Goal: Information Seeking & Learning: Learn about a topic

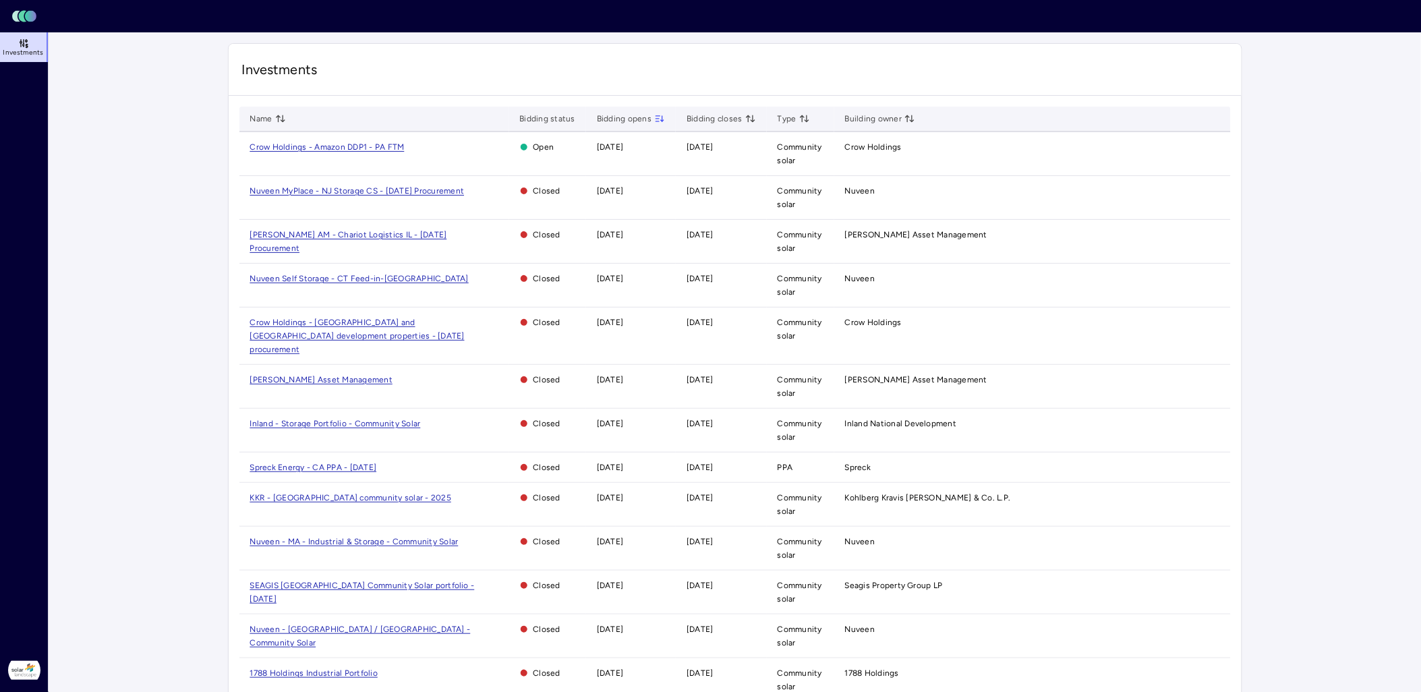
click at [454, 318] on span "Crow Holdings - [GEOGRAPHIC_DATA] and [GEOGRAPHIC_DATA] development properties …" at bounding box center [357, 336] width 214 height 36
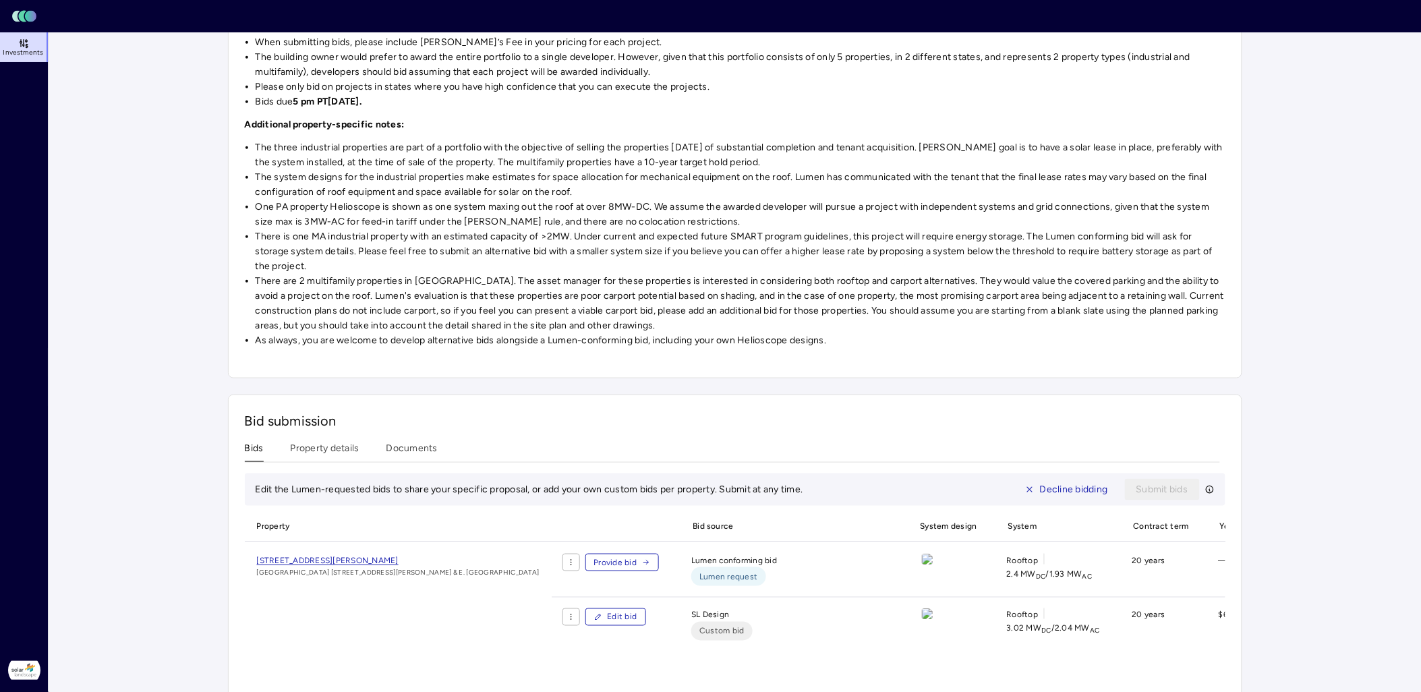
scroll to position [294, 0]
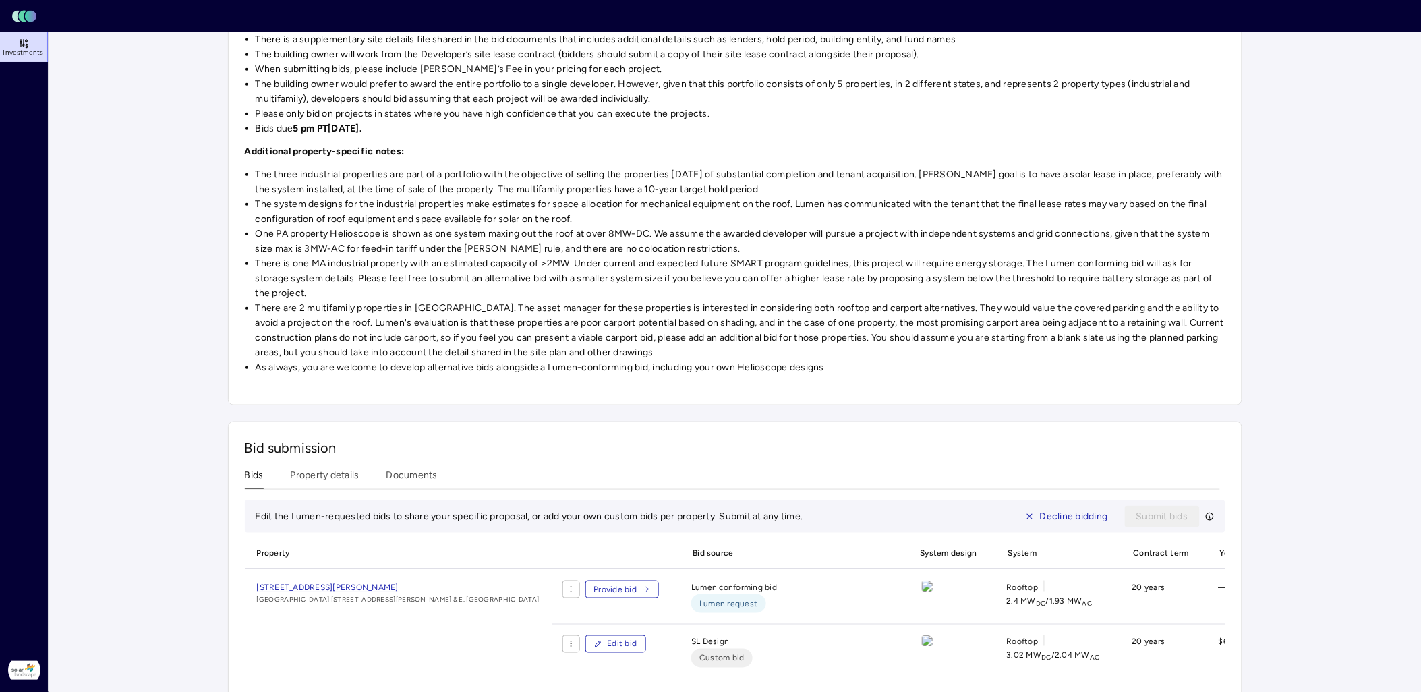
click at [335, 482] on button "Property details" at bounding box center [325, 478] width 69 height 21
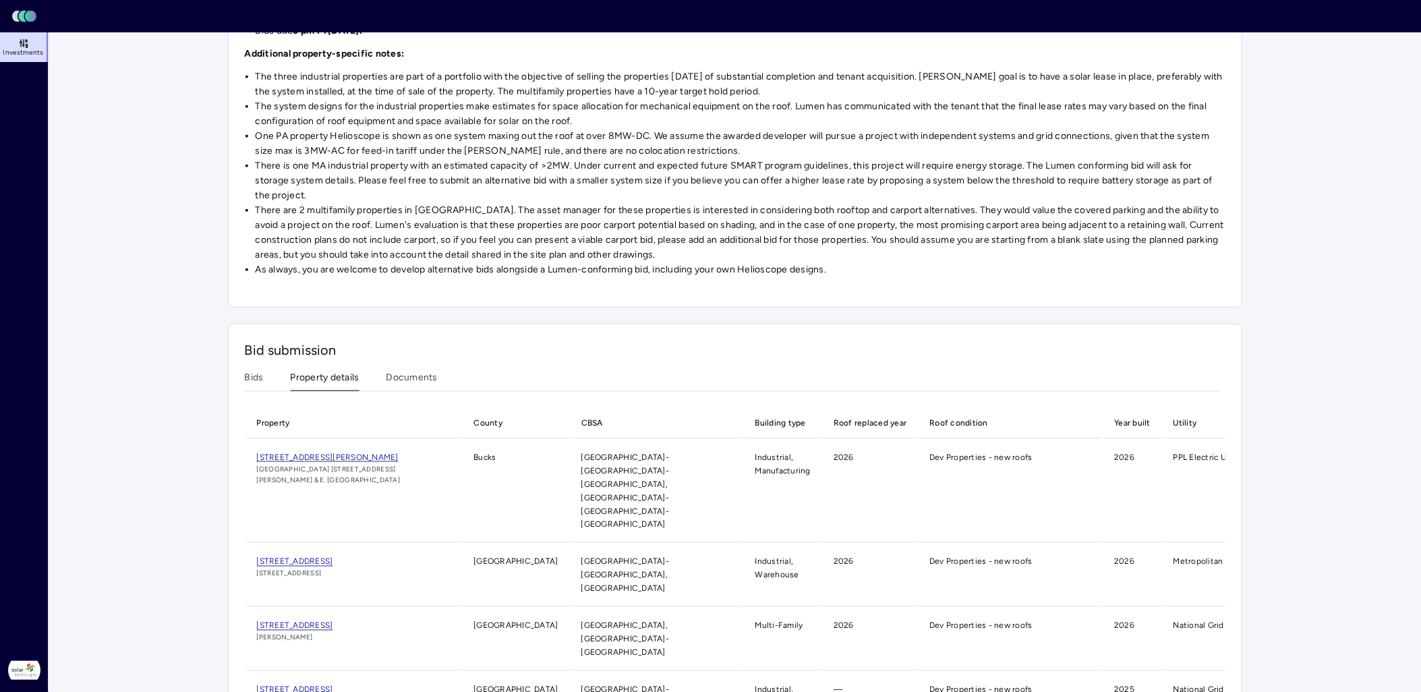
scroll to position [427, 0]
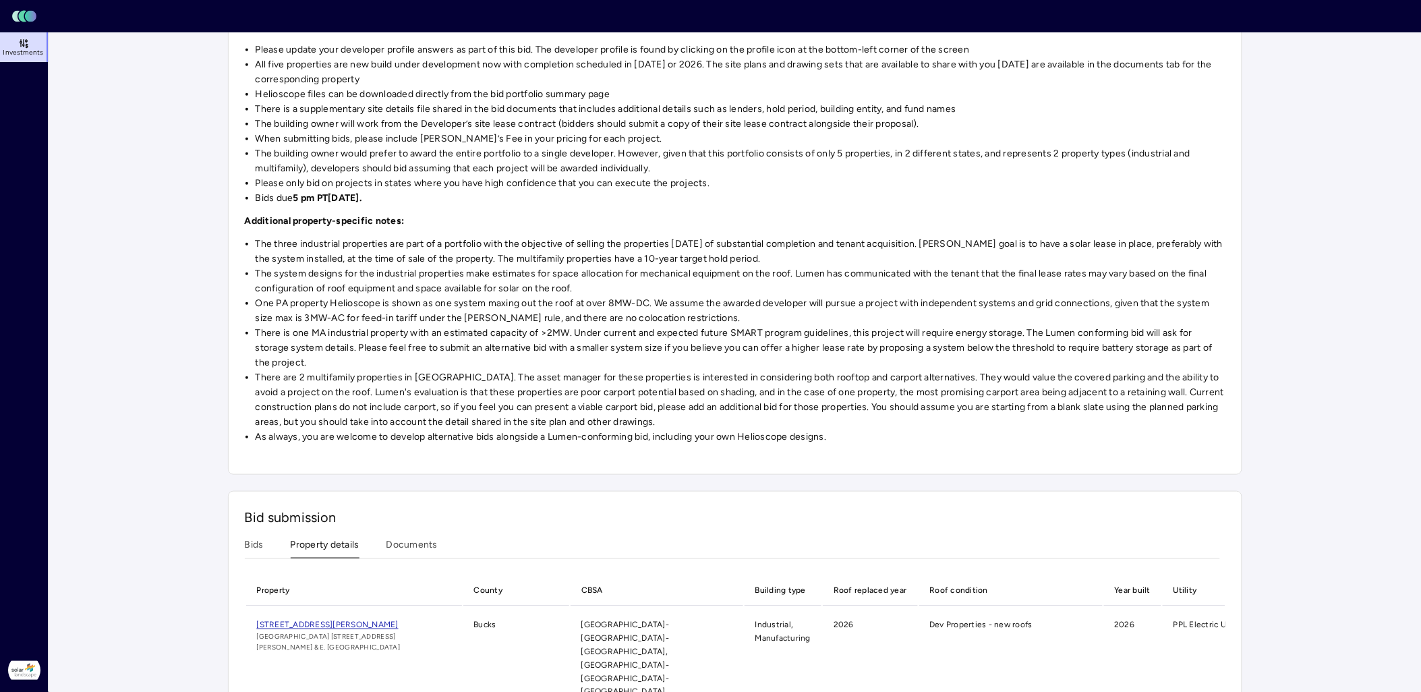
click at [403, 347] on div "Investments Crow Holdings - [GEOGRAPHIC_DATA] and MA development properties - […" at bounding box center [735, 429] width 1014 height 1220
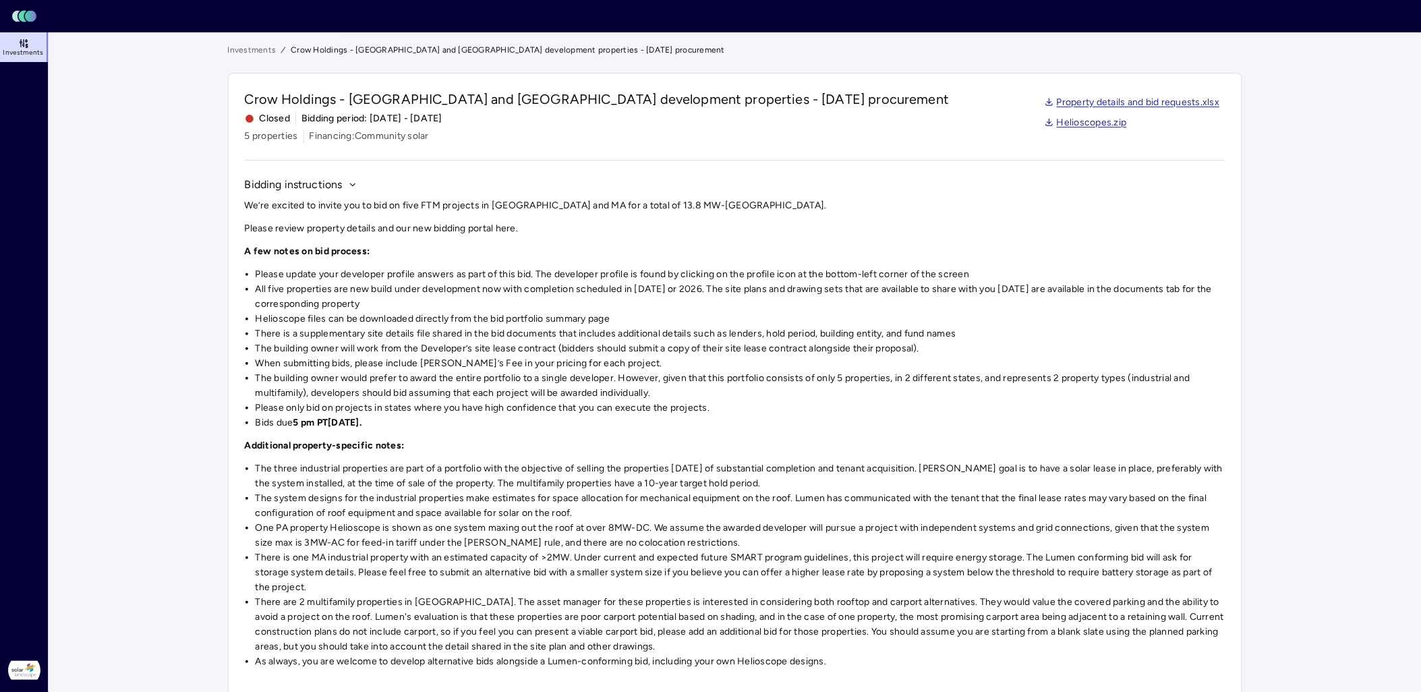
click at [256, 45] on link "Investments" at bounding box center [252, 49] width 49 height 13
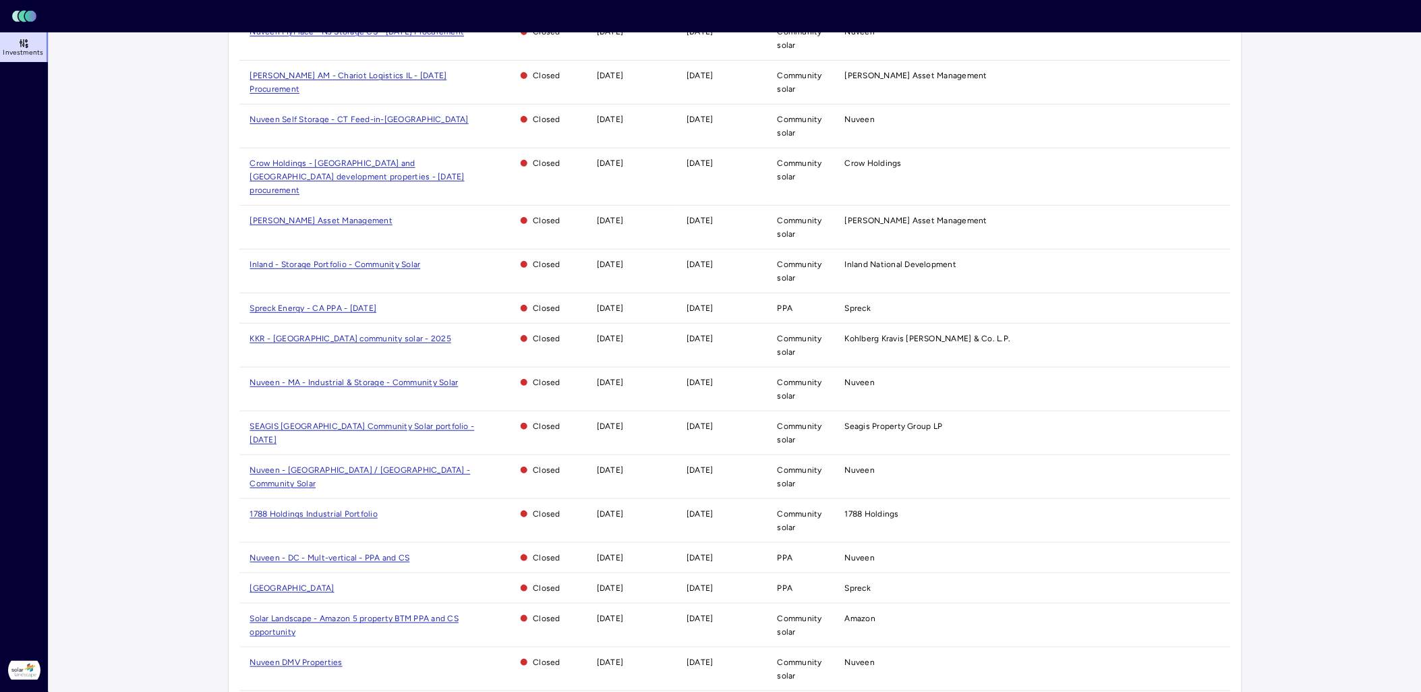
scroll to position [210, 0]
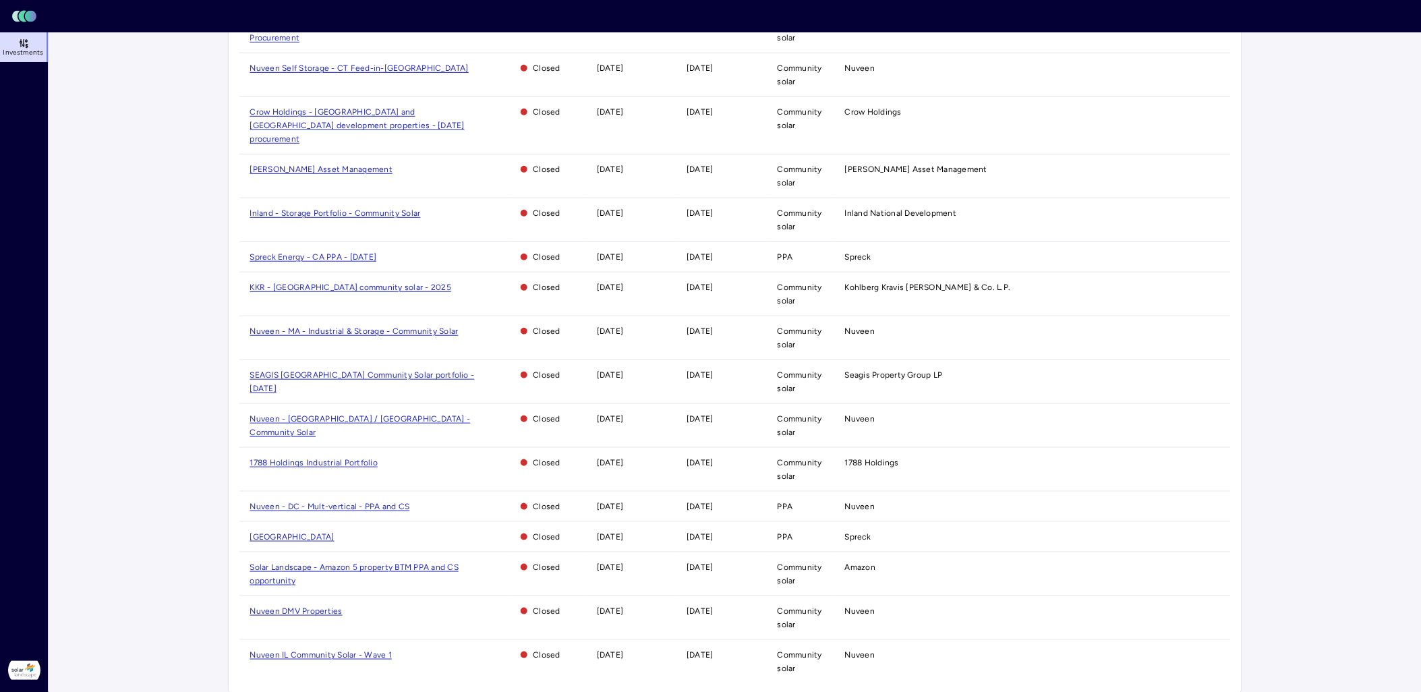
click at [322, 606] on span "Nuveen DMV Properties" at bounding box center [296, 610] width 92 height 9
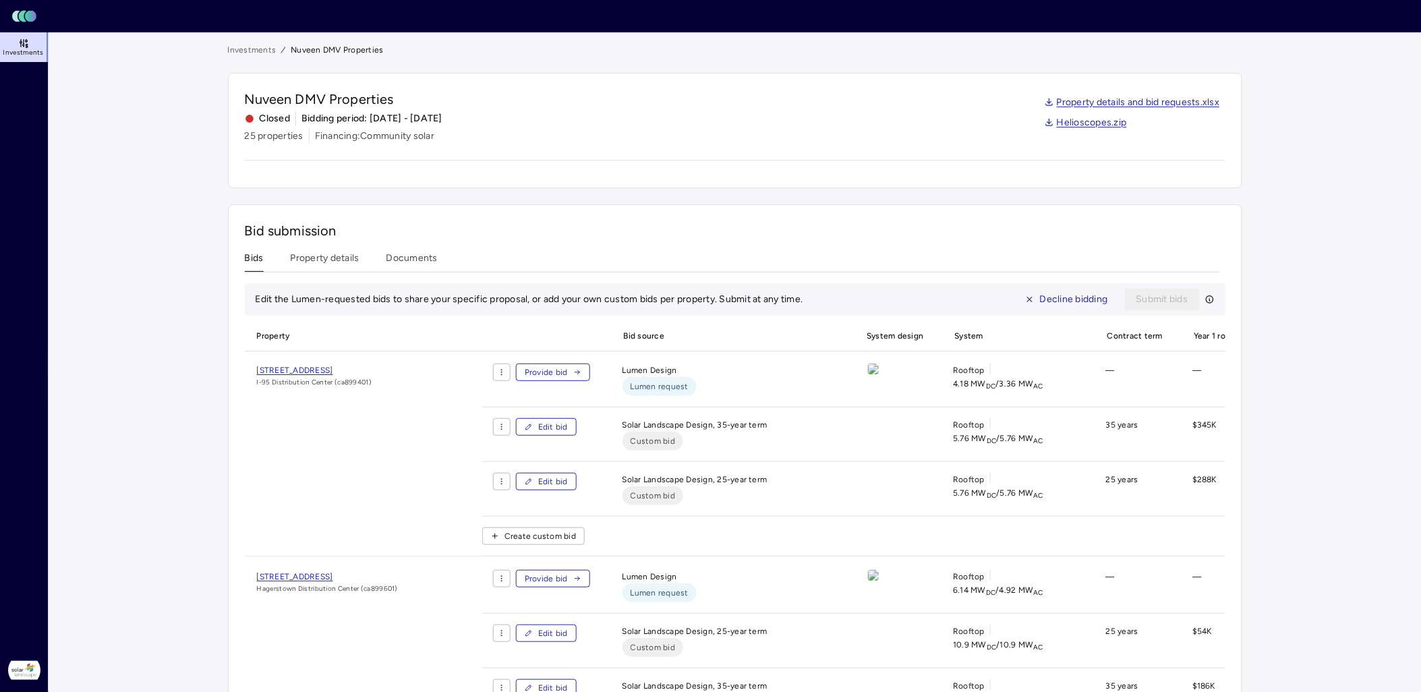
click at [248, 45] on link "Investments" at bounding box center [252, 49] width 49 height 13
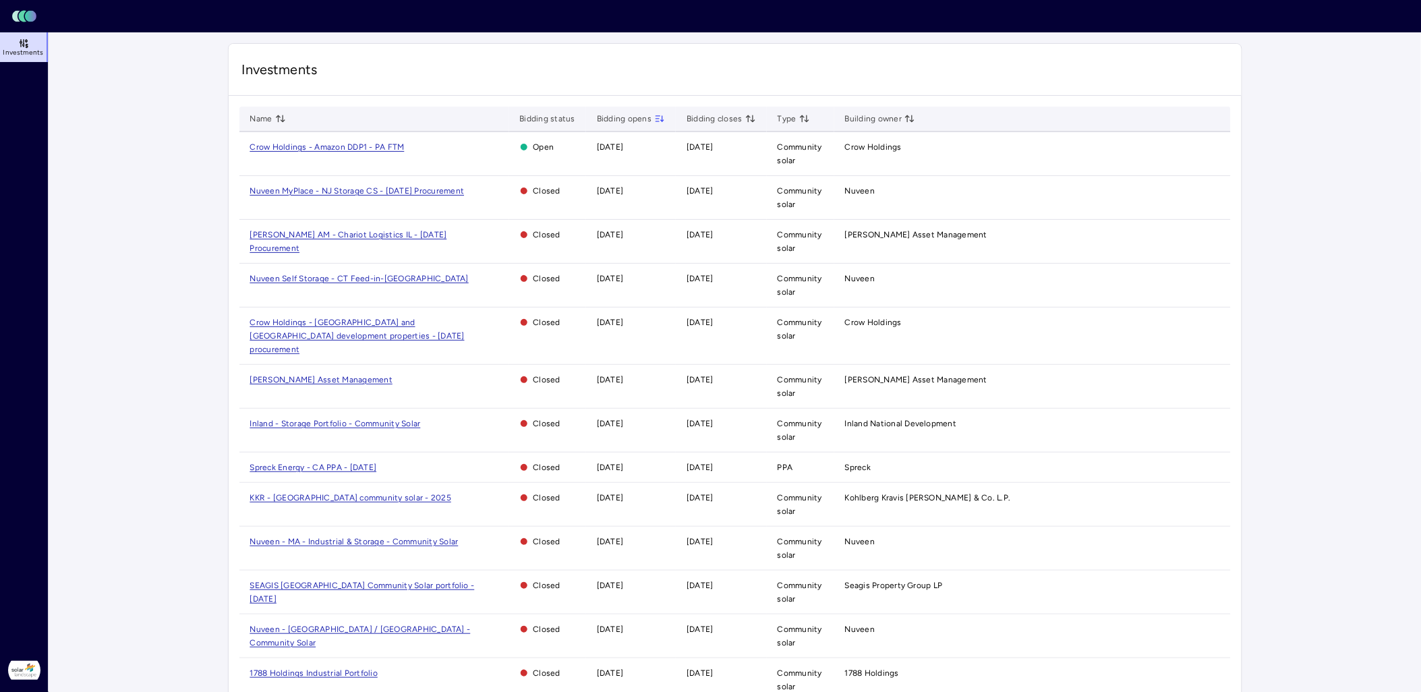
click at [345, 493] on span "KKR - [GEOGRAPHIC_DATA] community solar - 2025" at bounding box center [351, 497] width 202 height 9
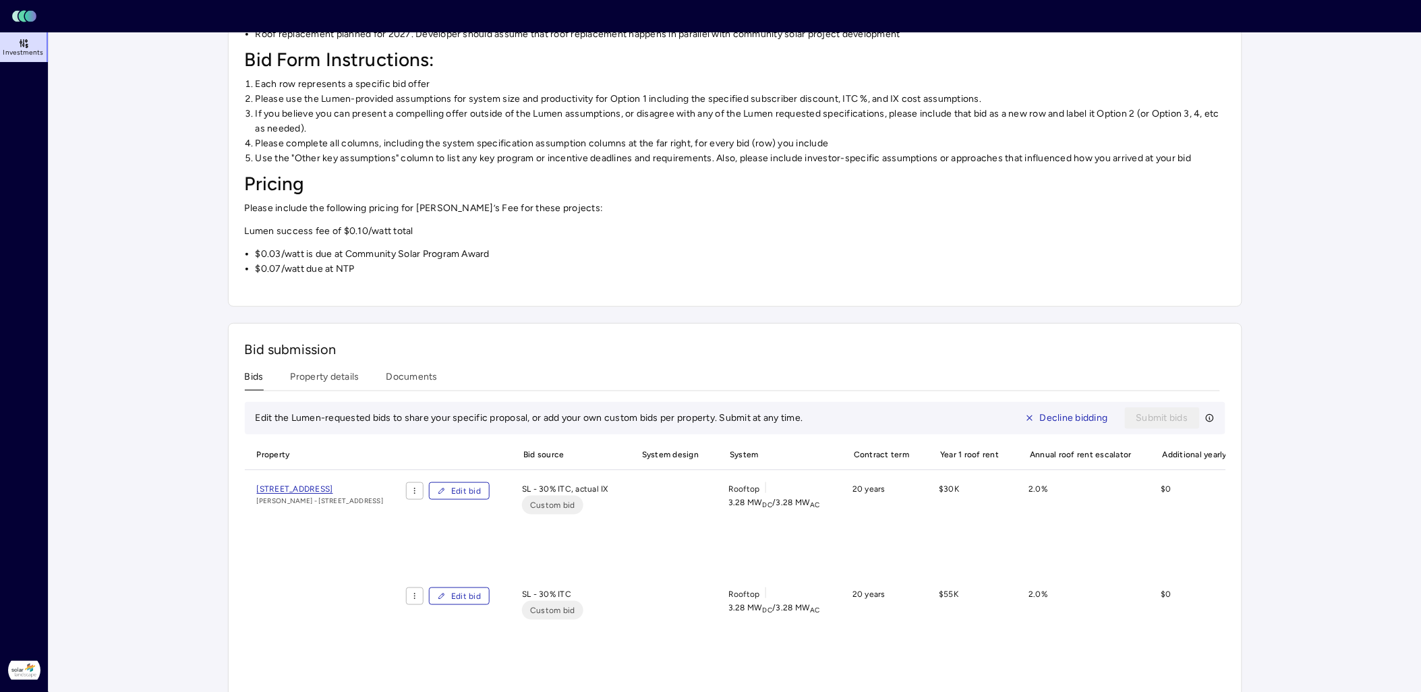
scroll to position [282, 0]
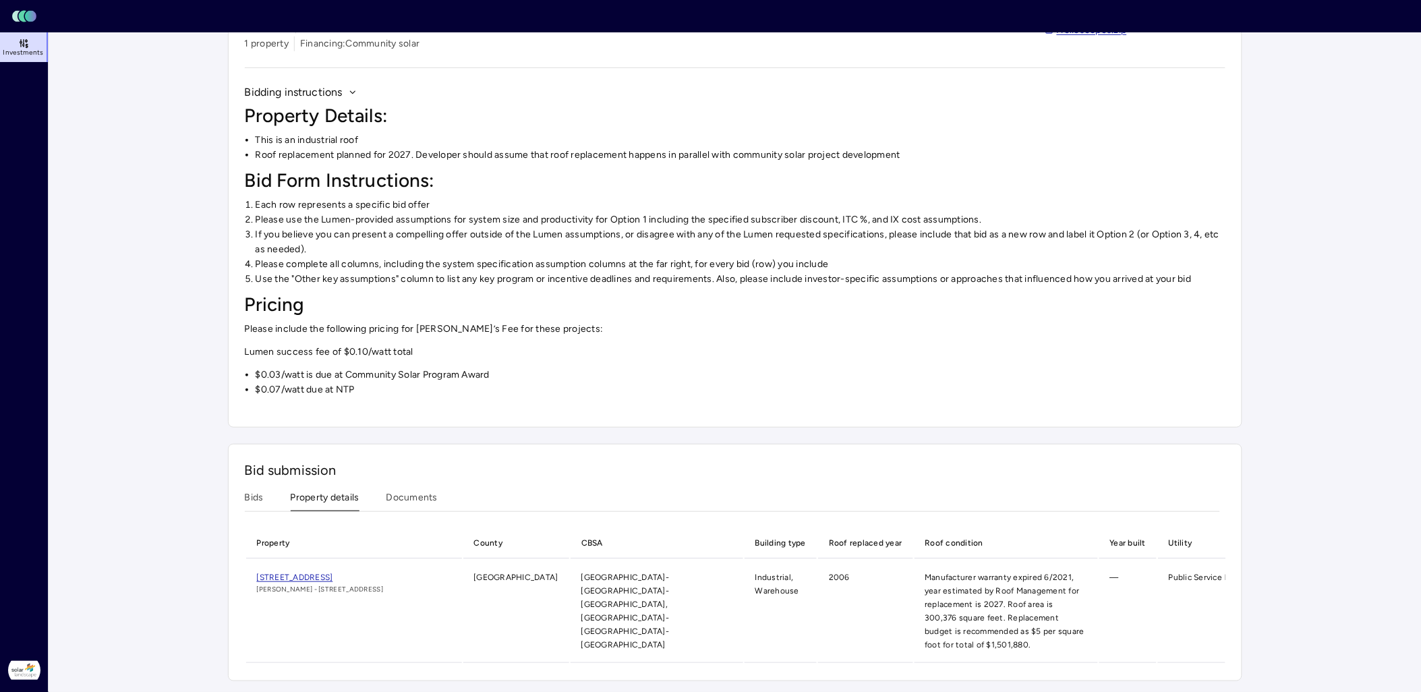
scroll to position [102, 0]
click at [343, 308] on div "Investments KKR - [GEOGRAPHIC_DATA] community solar - 2025 KKR - [GEOGRAPHIC_DA…" at bounding box center [735, 316] width 1014 height 730
click at [430, 490] on button "Documents" at bounding box center [411, 500] width 51 height 21
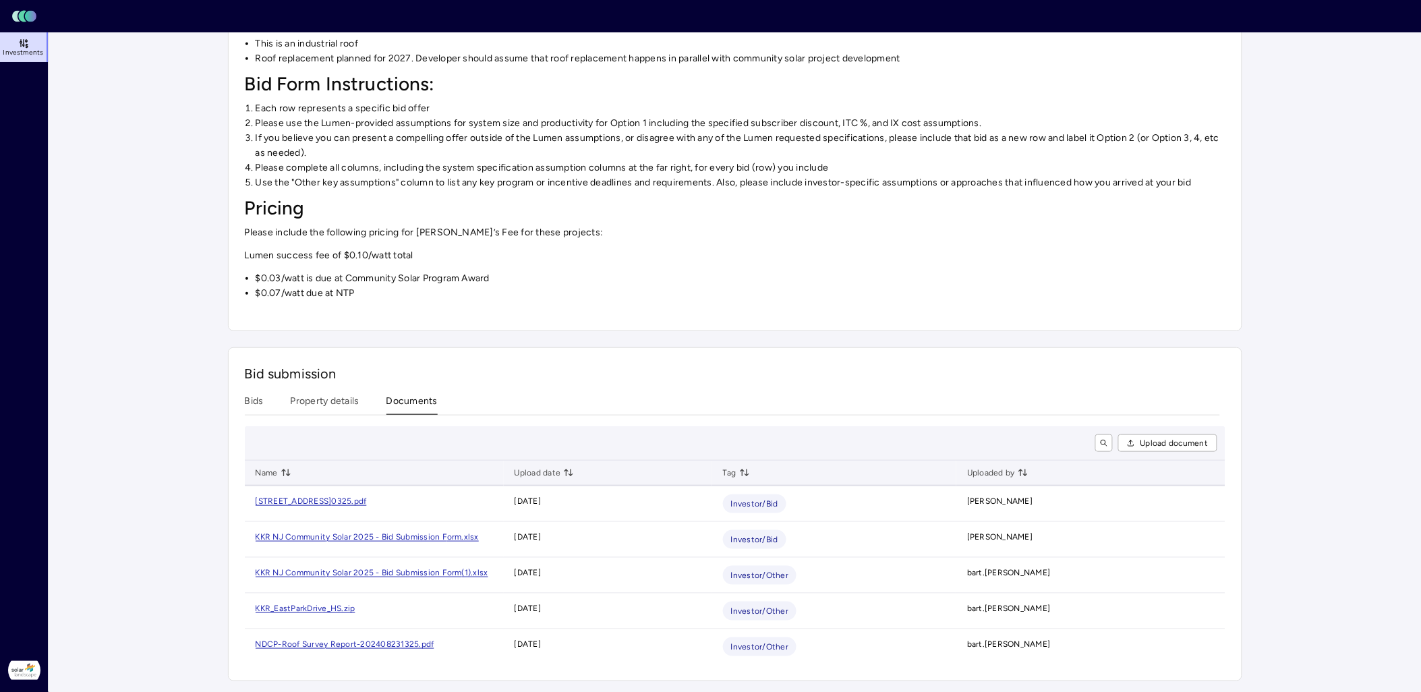
scroll to position [200, 0]
click at [250, 395] on button "Bids" at bounding box center [254, 404] width 19 height 21
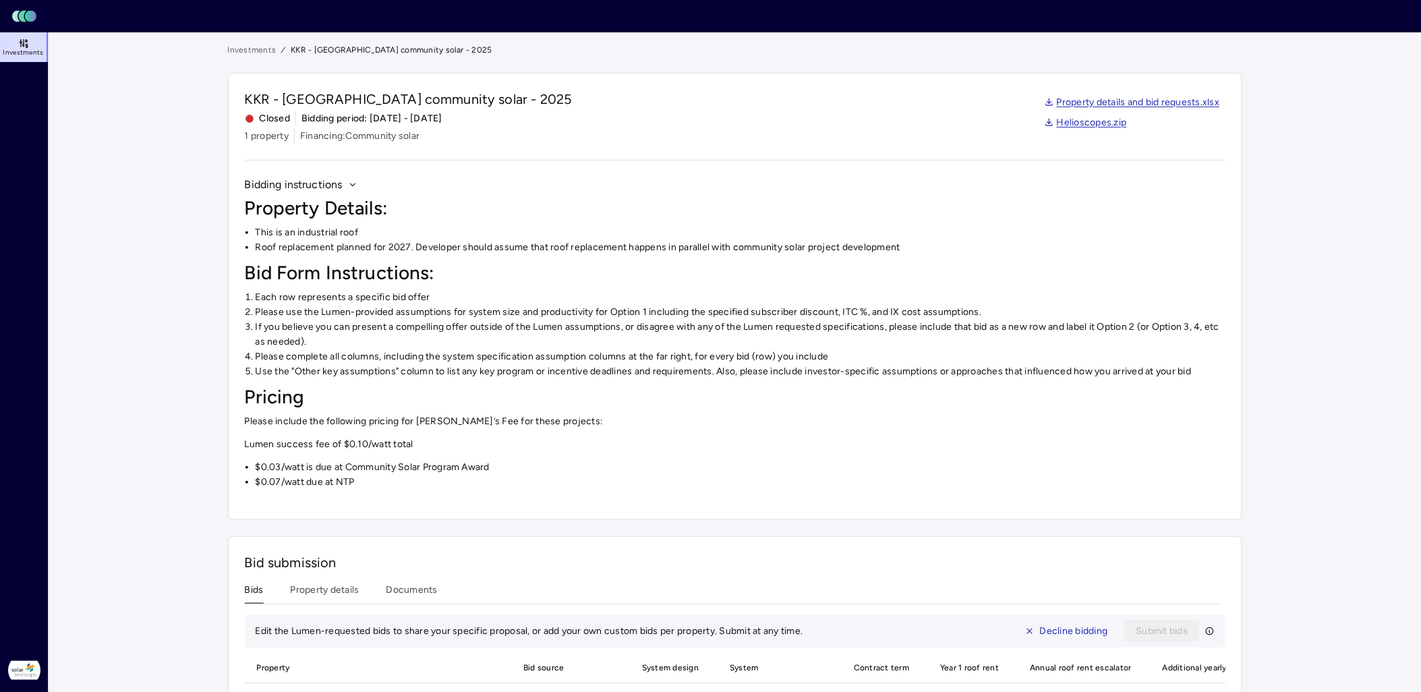
click at [260, 43] on link "Investments" at bounding box center [252, 49] width 49 height 13
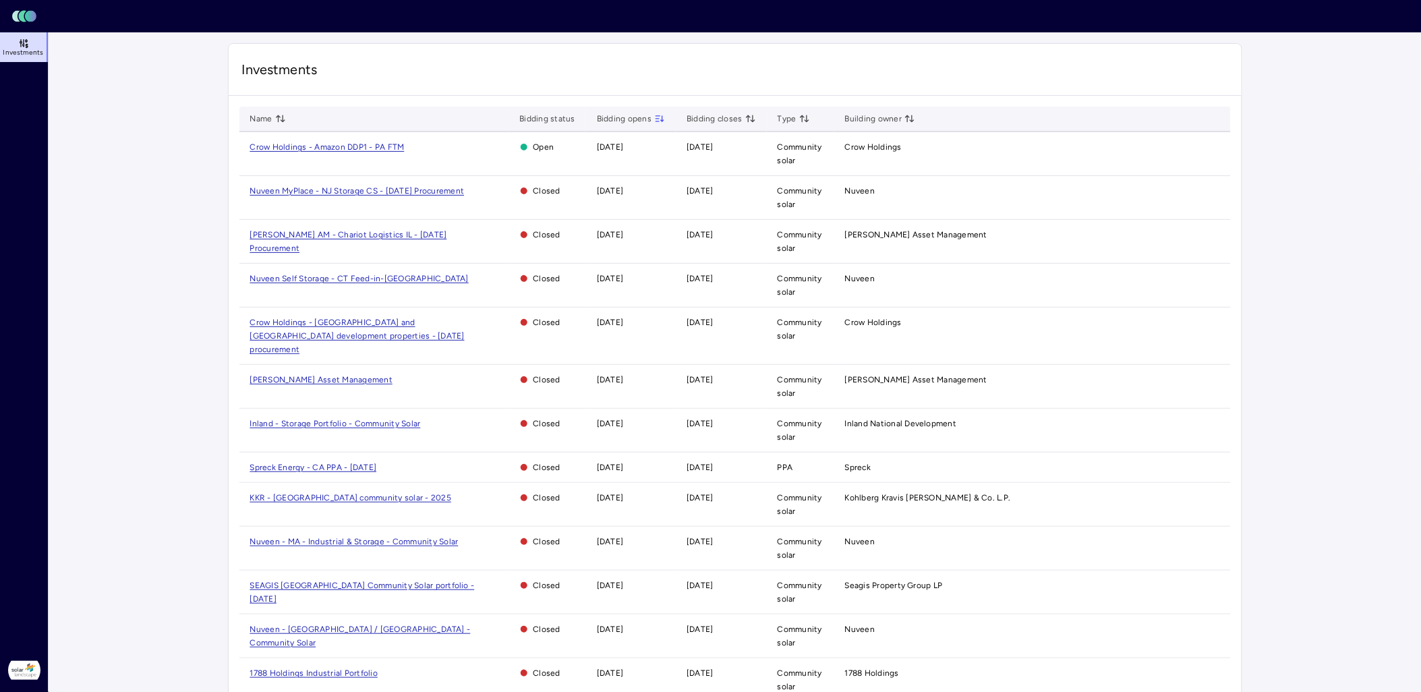
click at [390, 324] on span "Crow Holdings - [GEOGRAPHIC_DATA] and [GEOGRAPHIC_DATA] development properties …" at bounding box center [357, 336] width 214 height 36
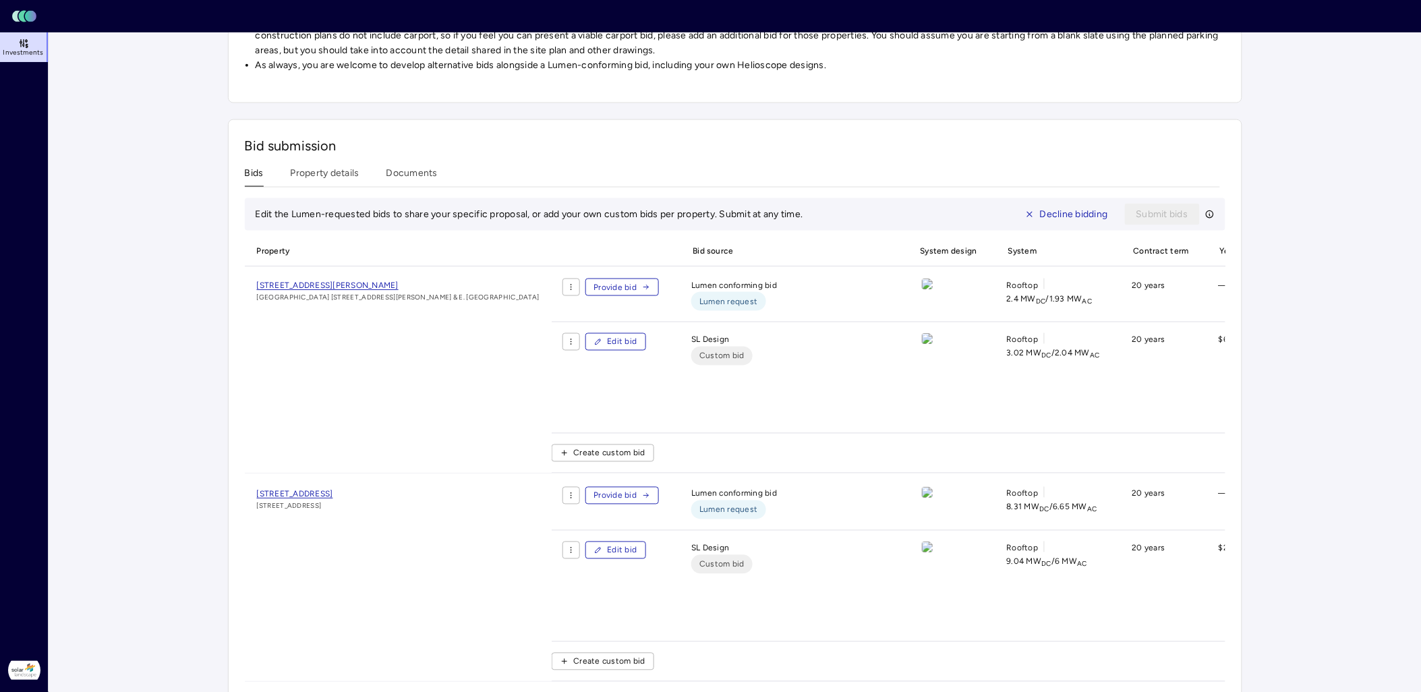
scroll to position [599, 0]
click at [331, 281] on span "[STREET_ADDRESS][PERSON_NAME]" at bounding box center [328, 282] width 142 height 9
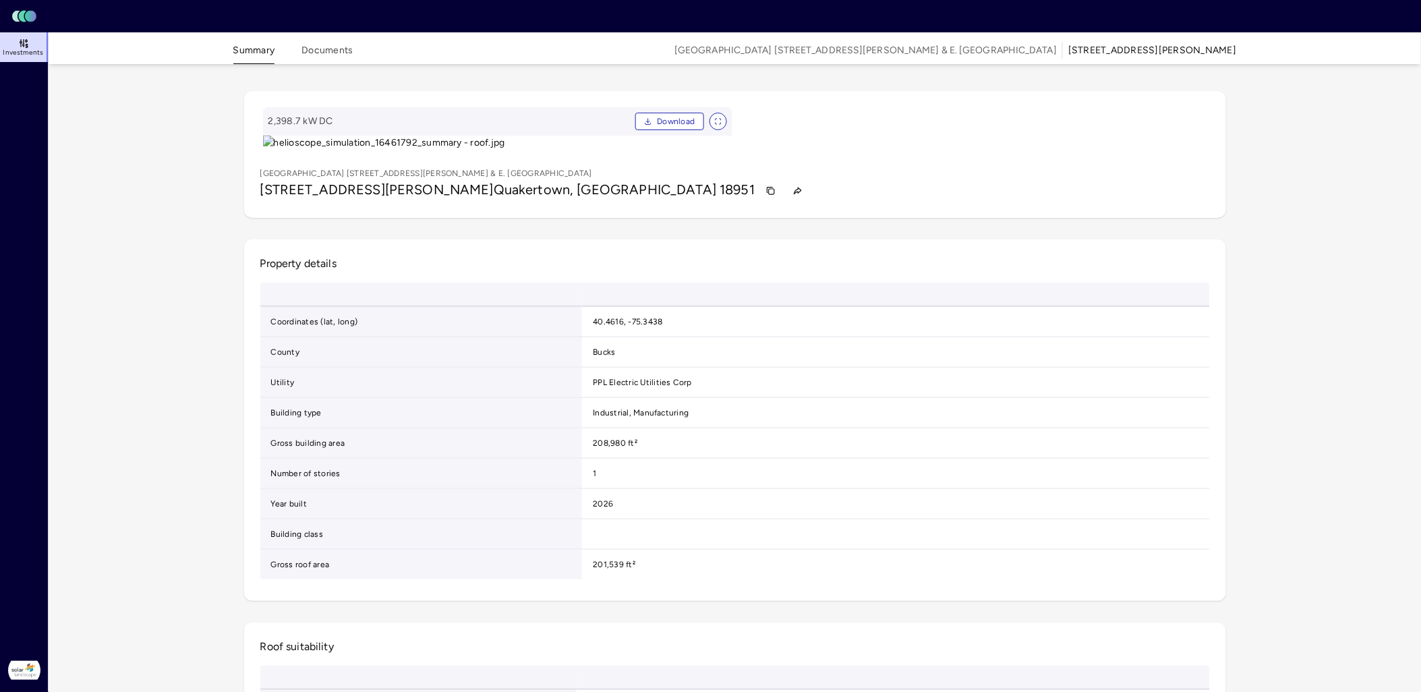
click at [341, 57] on button "Documents" at bounding box center [327, 53] width 51 height 21
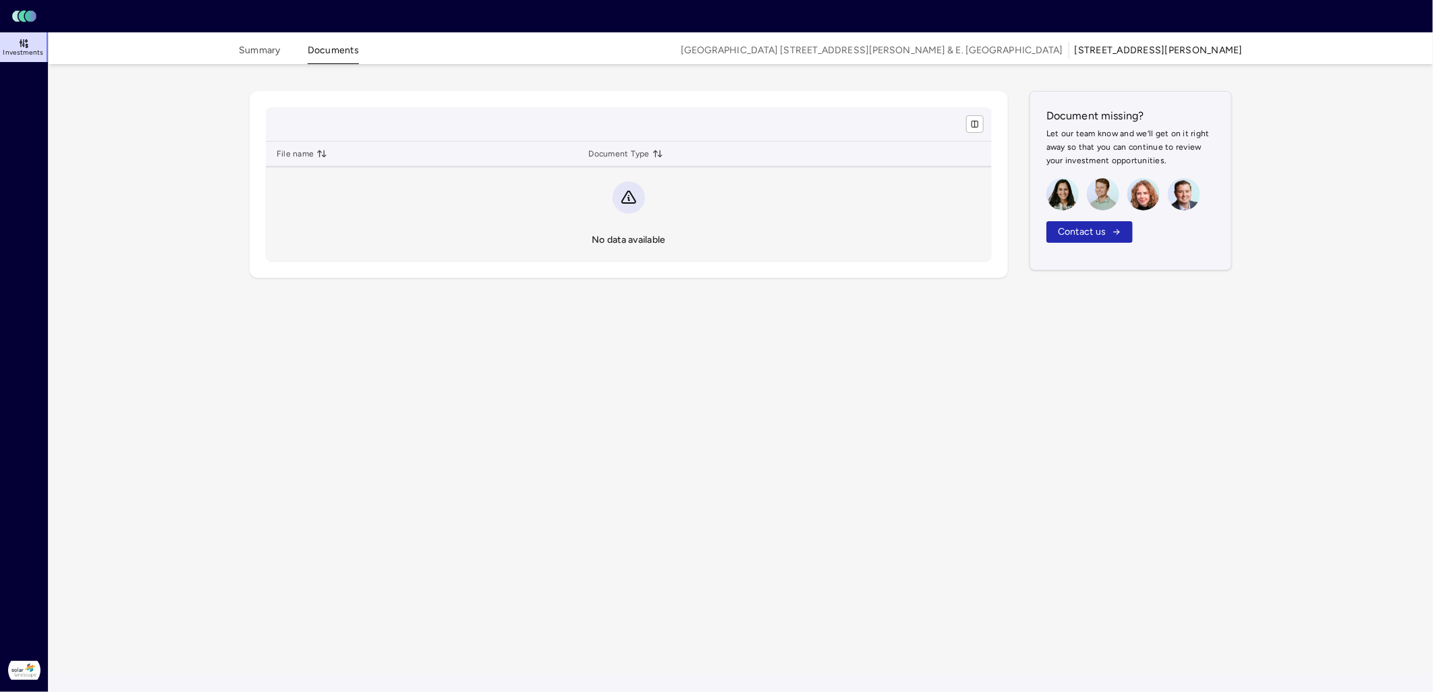
click at [270, 55] on button "Summary" at bounding box center [260, 53] width 42 height 21
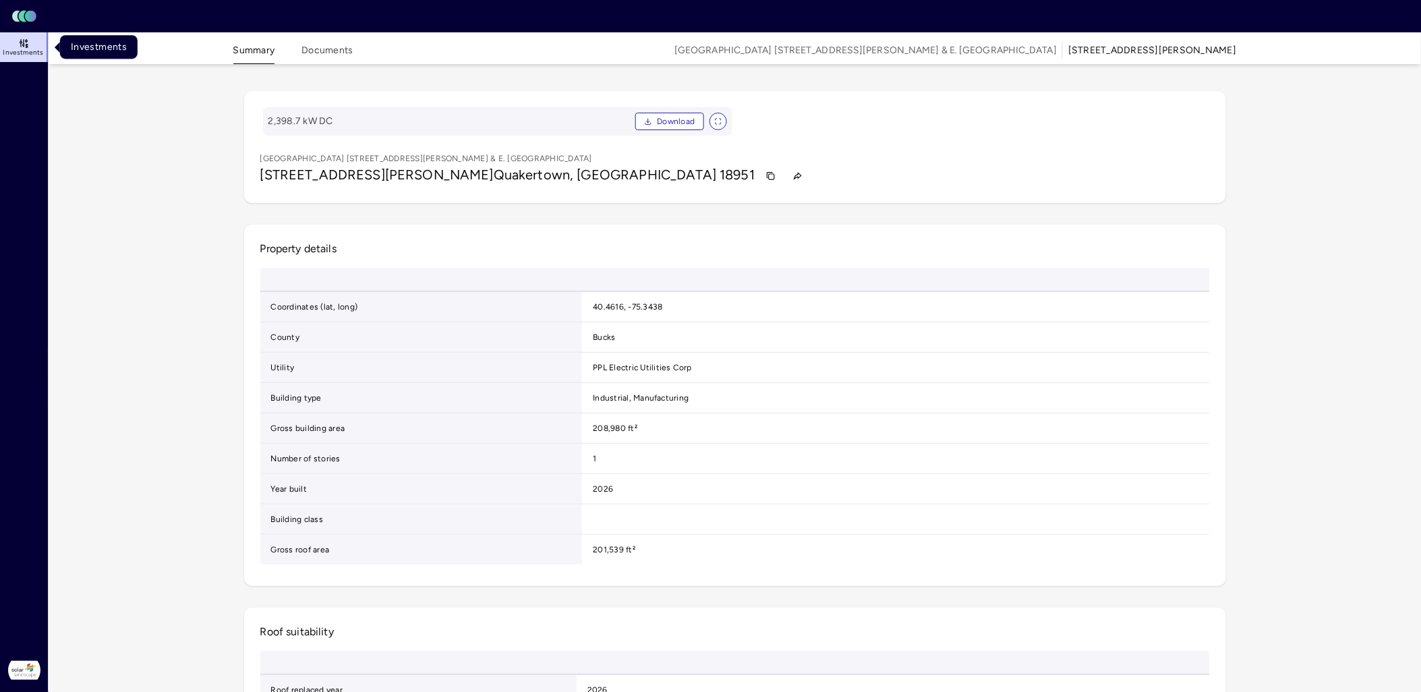
click at [28, 51] on span "Investments" at bounding box center [23, 53] width 40 height 8
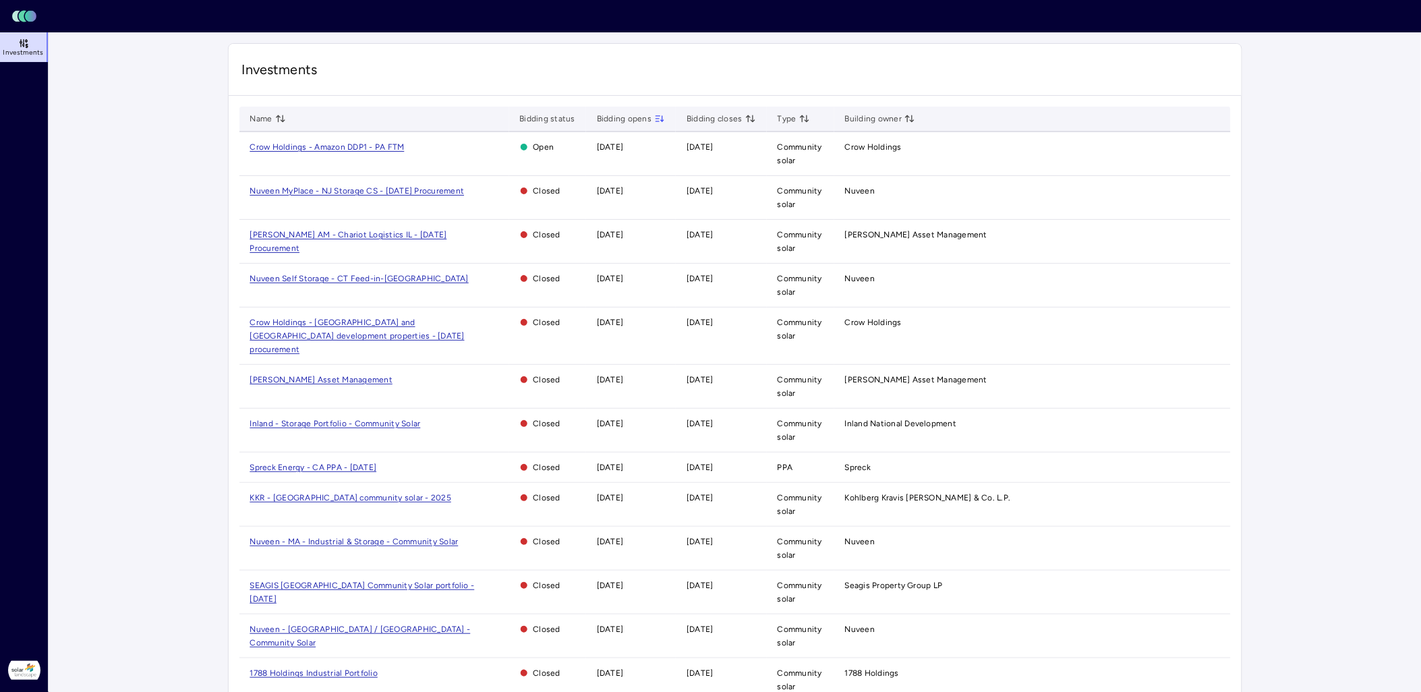
click at [324, 320] on span "Crow Holdings - [GEOGRAPHIC_DATA] and [GEOGRAPHIC_DATA] development properties …" at bounding box center [357, 336] width 214 height 36
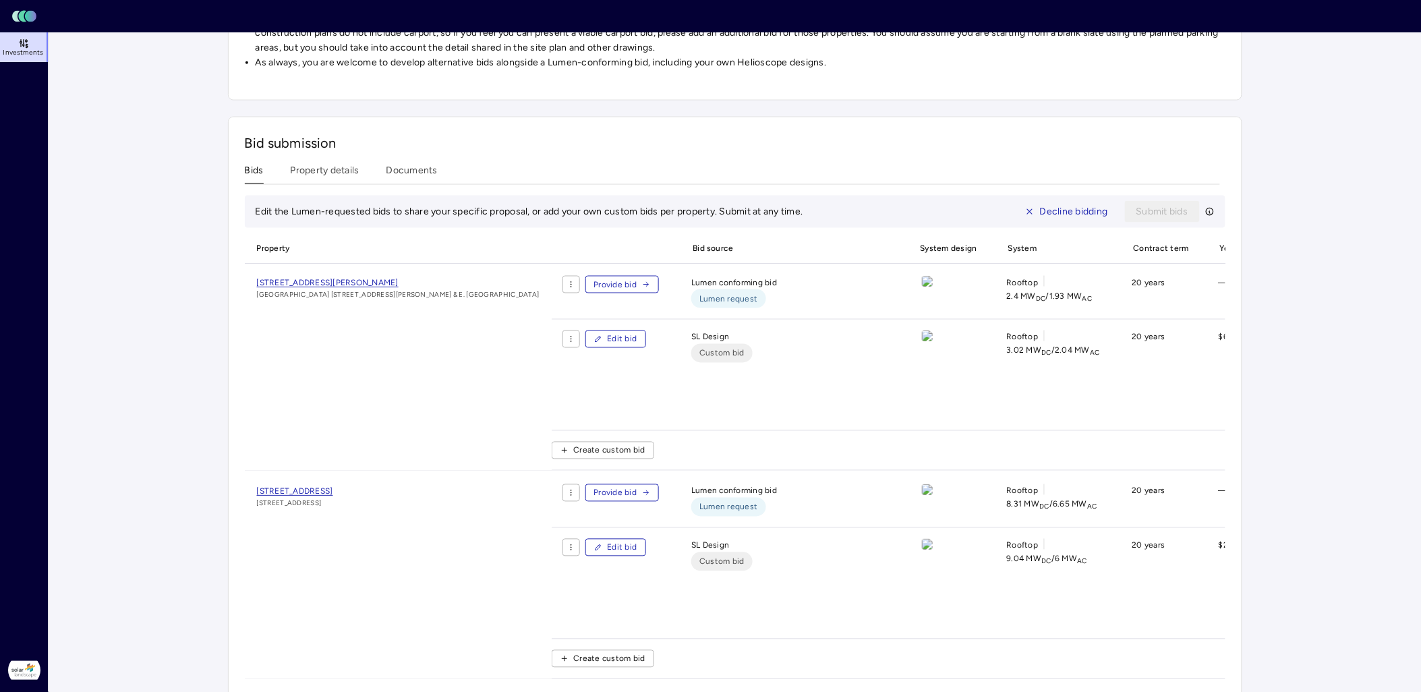
click at [325, 496] on span "[STREET_ADDRESS]" at bounding box center [295, 490] width 76 height 9
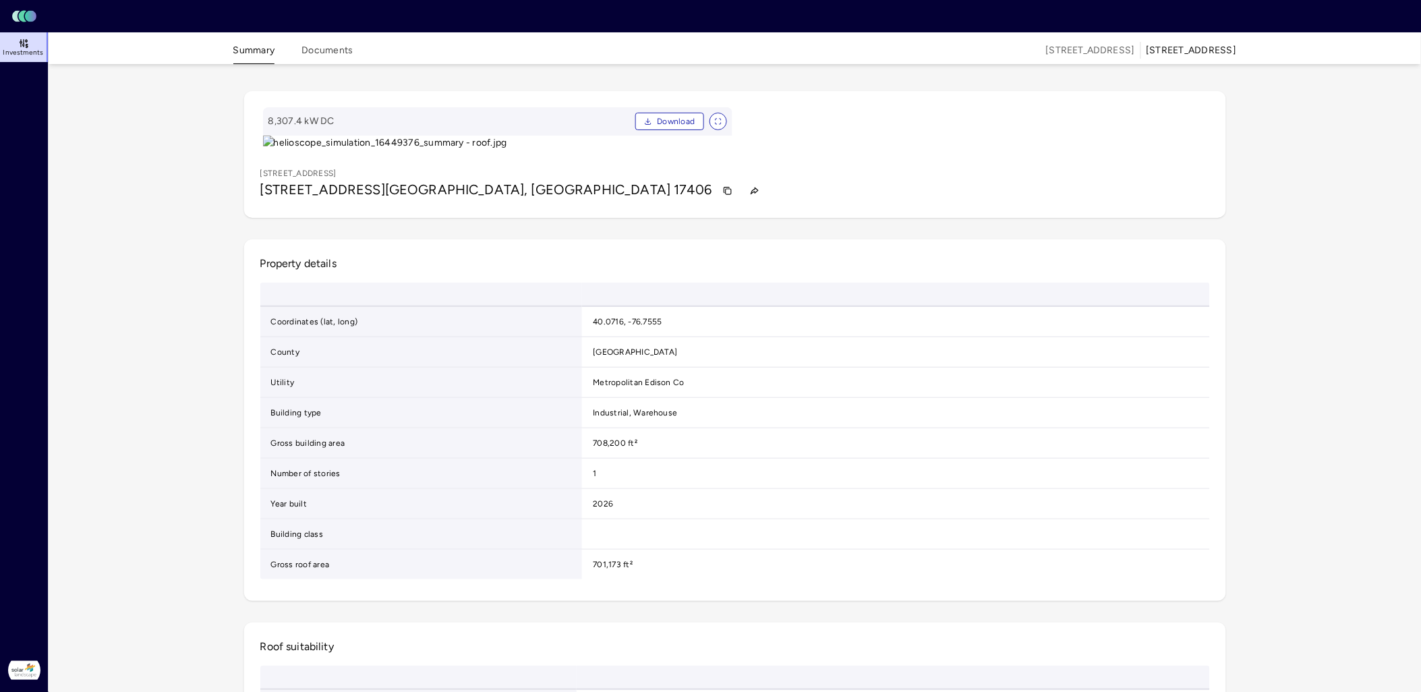
click at [312, 52] on button "Documents" at bounding box center [327, 53] width 51 height 21
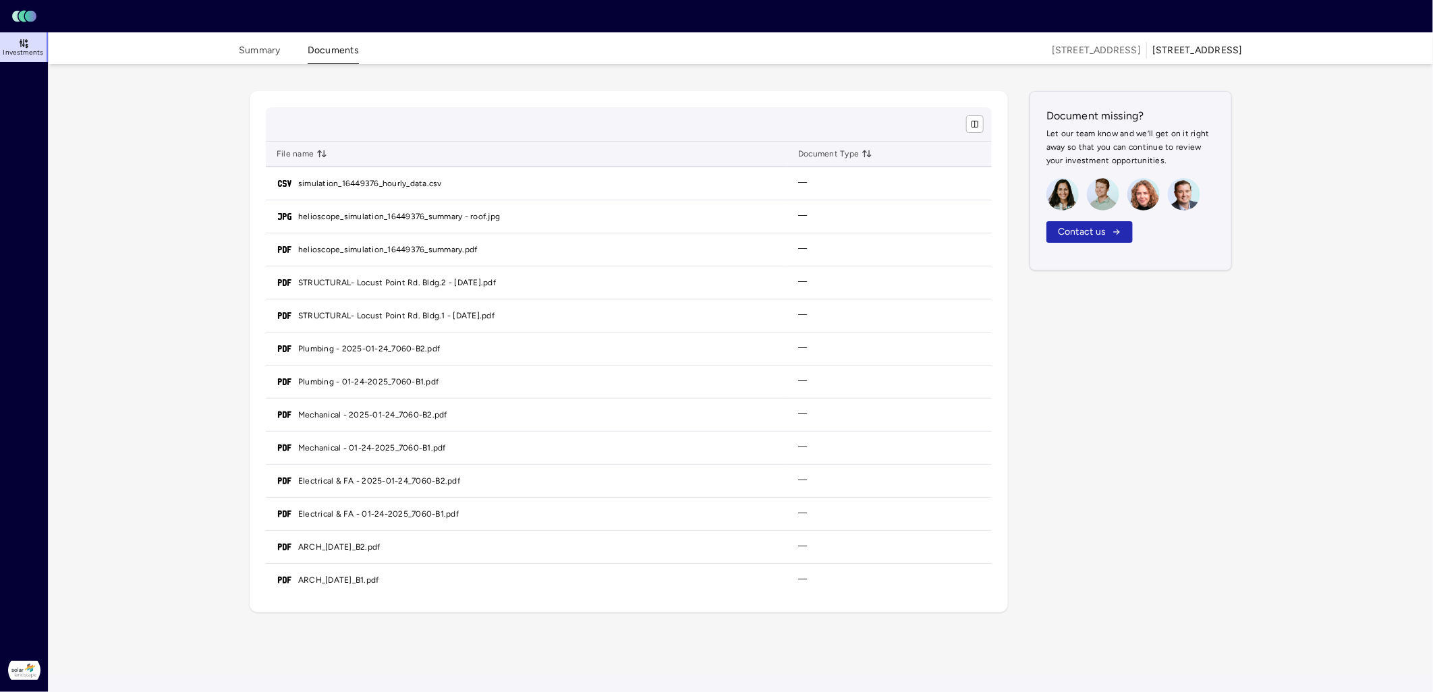
click at [260, 41] on div "Summary Documents" at bounding box center [299, 49] width 120 height 29
click at [260, 47] on button "Summary" at bounding box center [260, 53] width 42 height 21
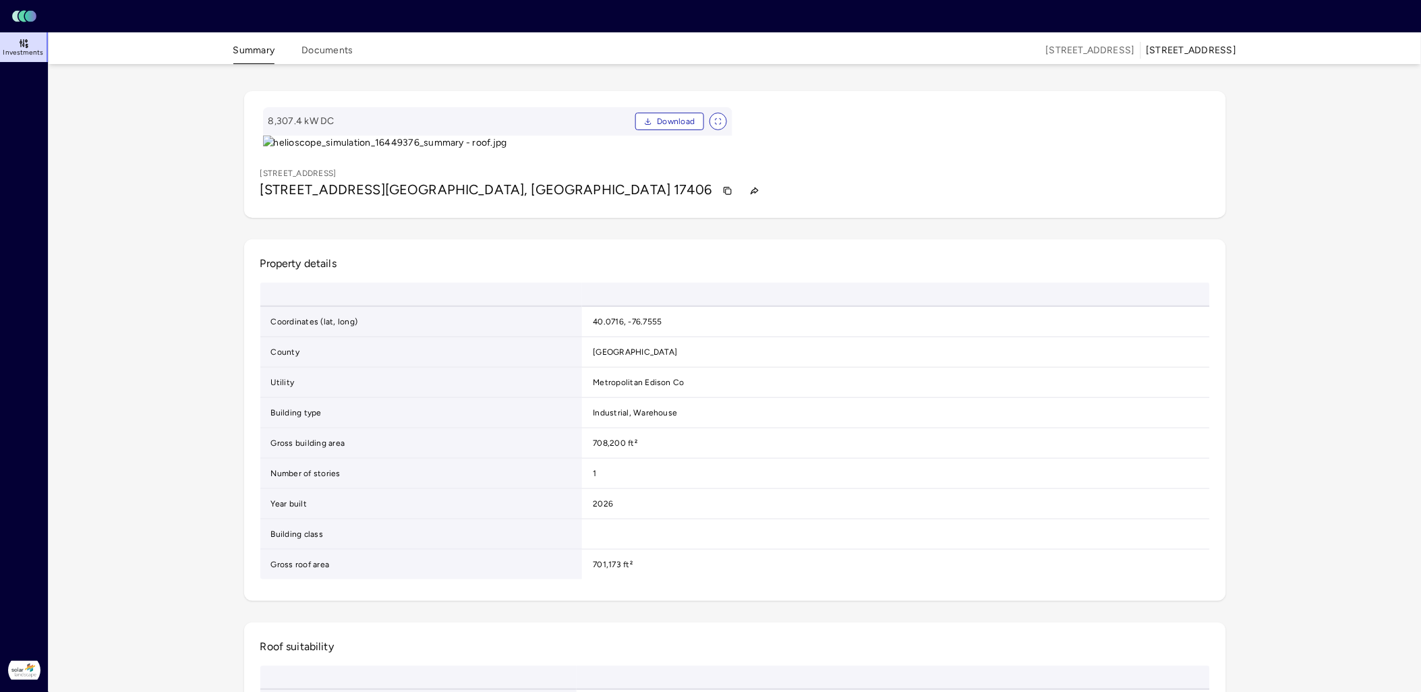
click at [34, 49] on span "Investments" at bounding box center [23, 53] width 40 height 8
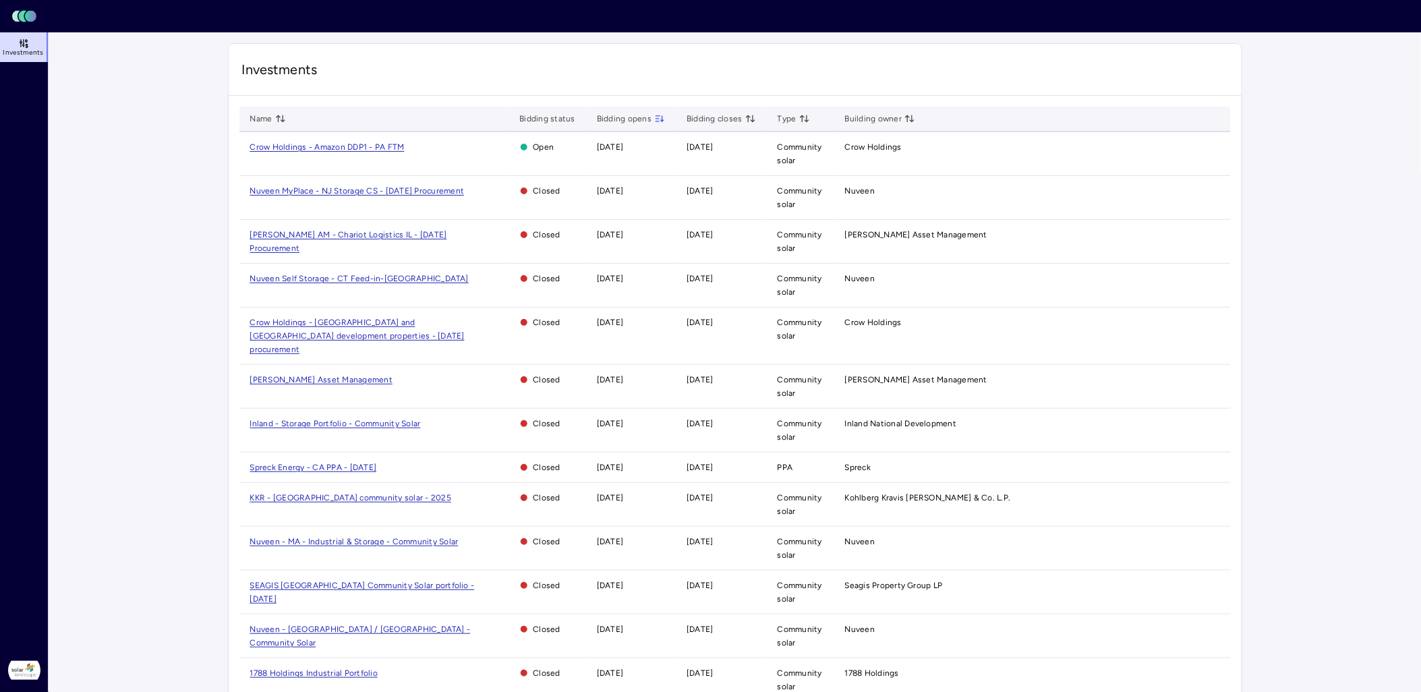
click at [390, 322] on span "Crow Holdings - [GEOGRAPHIC_DATA] and [GEOGRAPHIC_DATA] development properties …" at bounding box center [357, 336] width 214 height 36
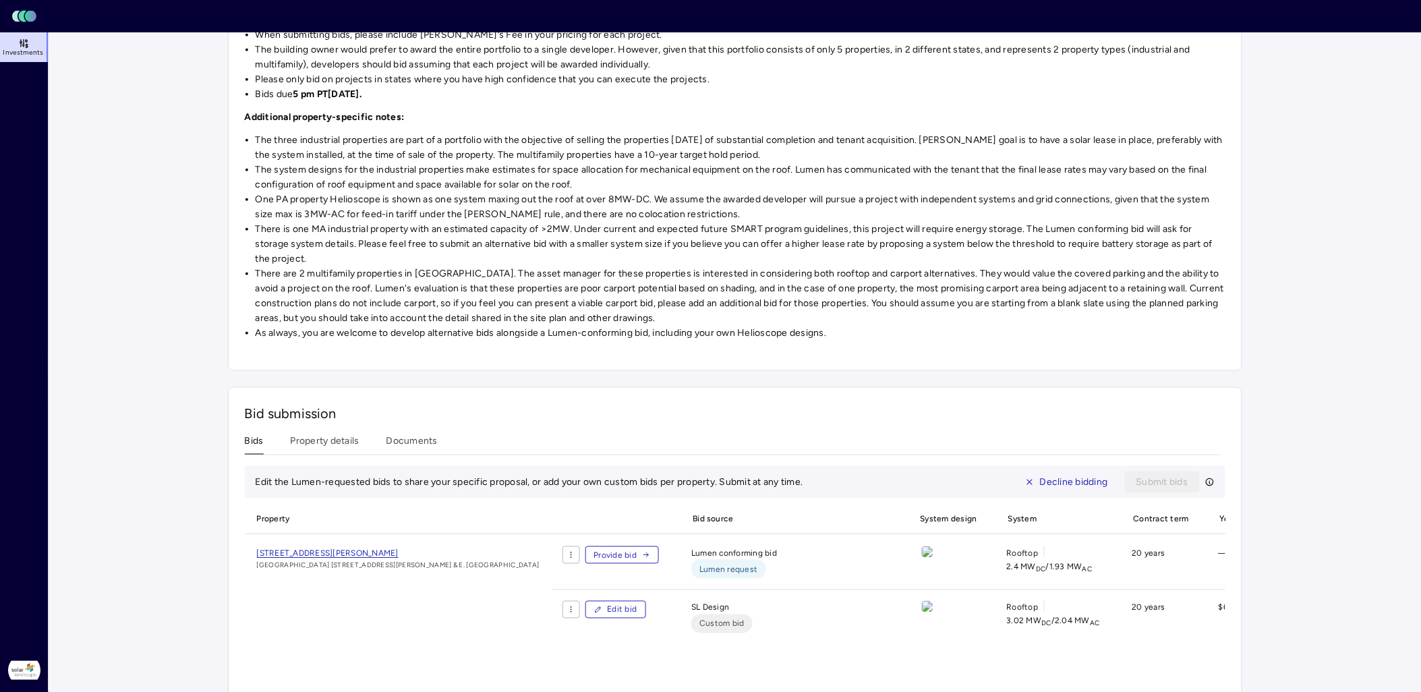
scroll to position [374, 0]
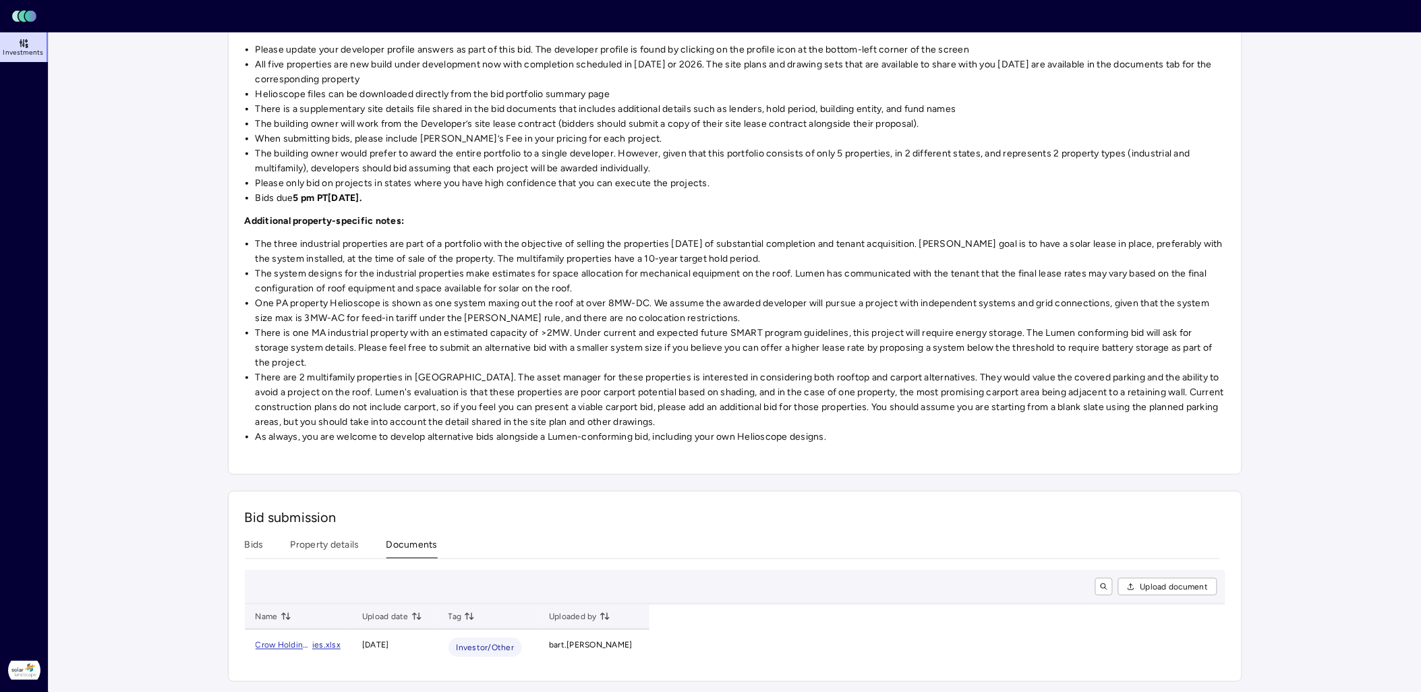
click at [415, 179] on div "Investments Crow Holdings - [GEOGRAPHIC_DATA] and MA development properties - […" at bounding box center [735, 250] width 1014 height 863
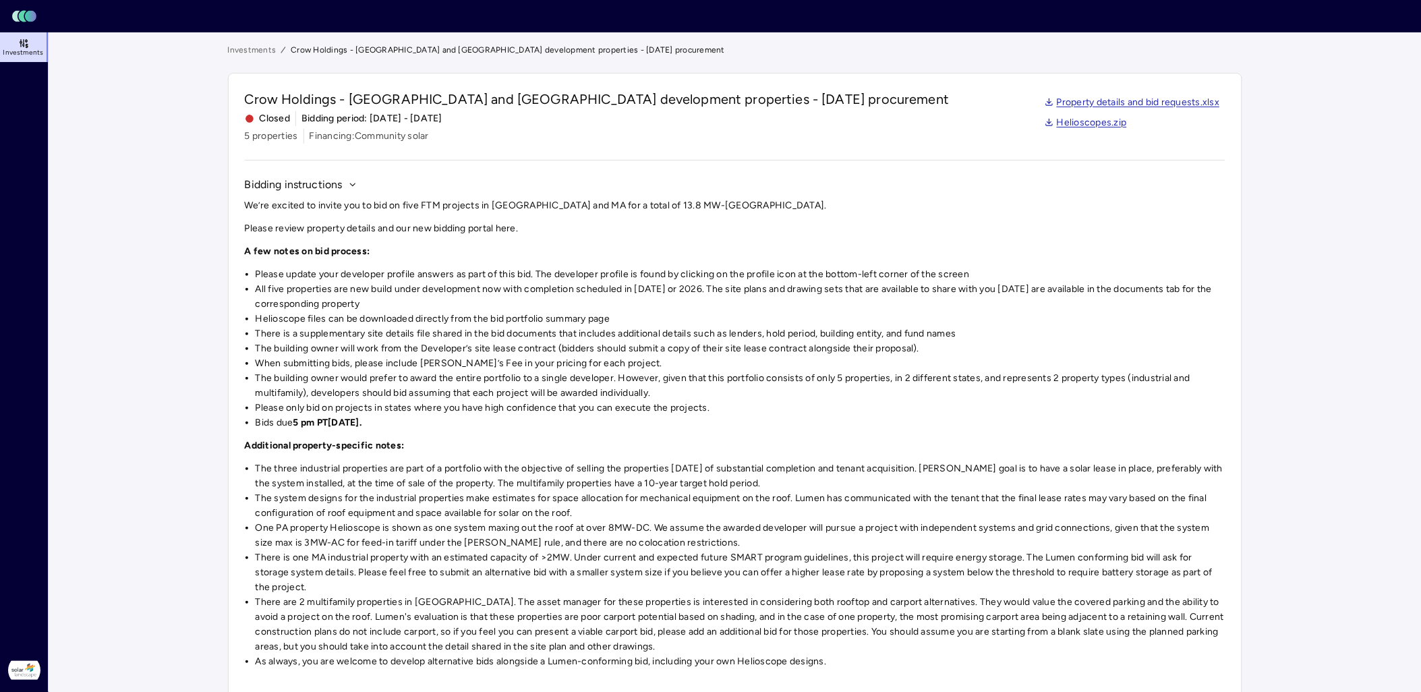
click at [241, 49] on link "Investments" at bounding box center [252, 49] width 49 height 13
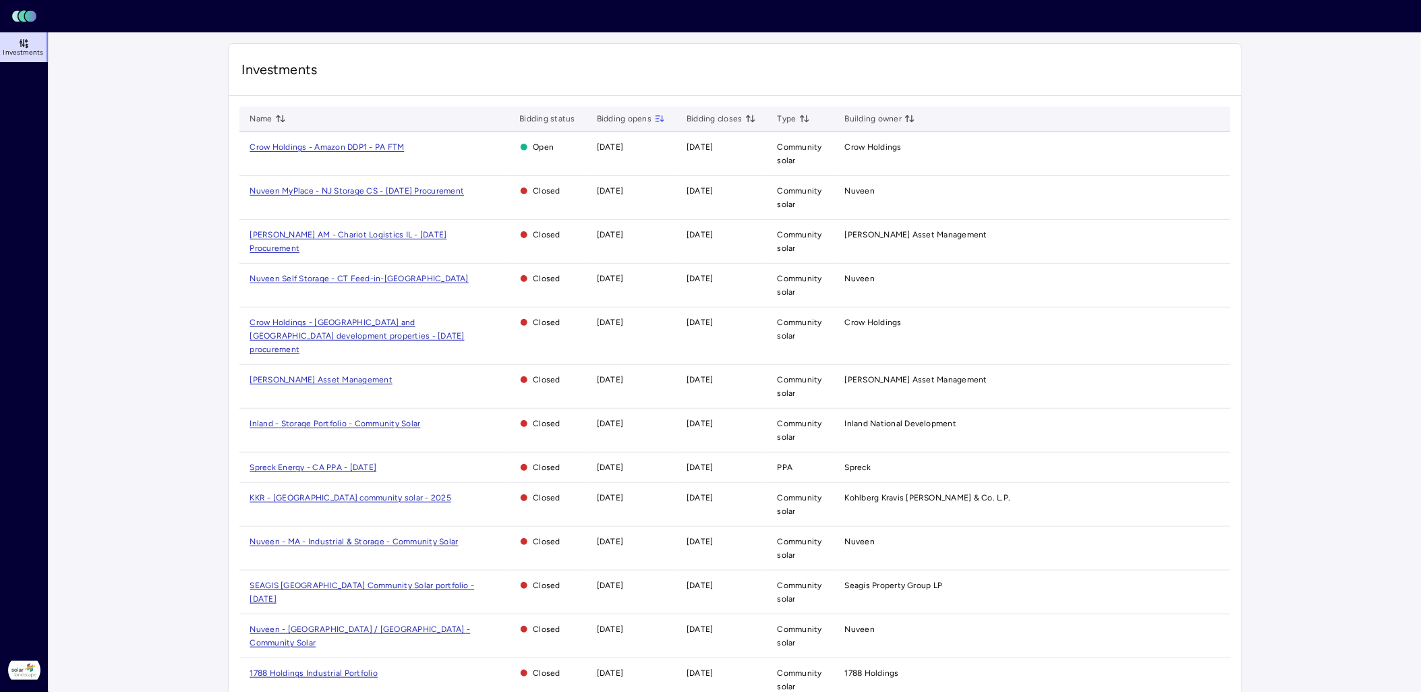
click at [382, 236] on span "[PERSON_NAME] AM - Chariot Logistics IL - [DATE] Procurement" at bounding box center [348, 241] width 197 height 23
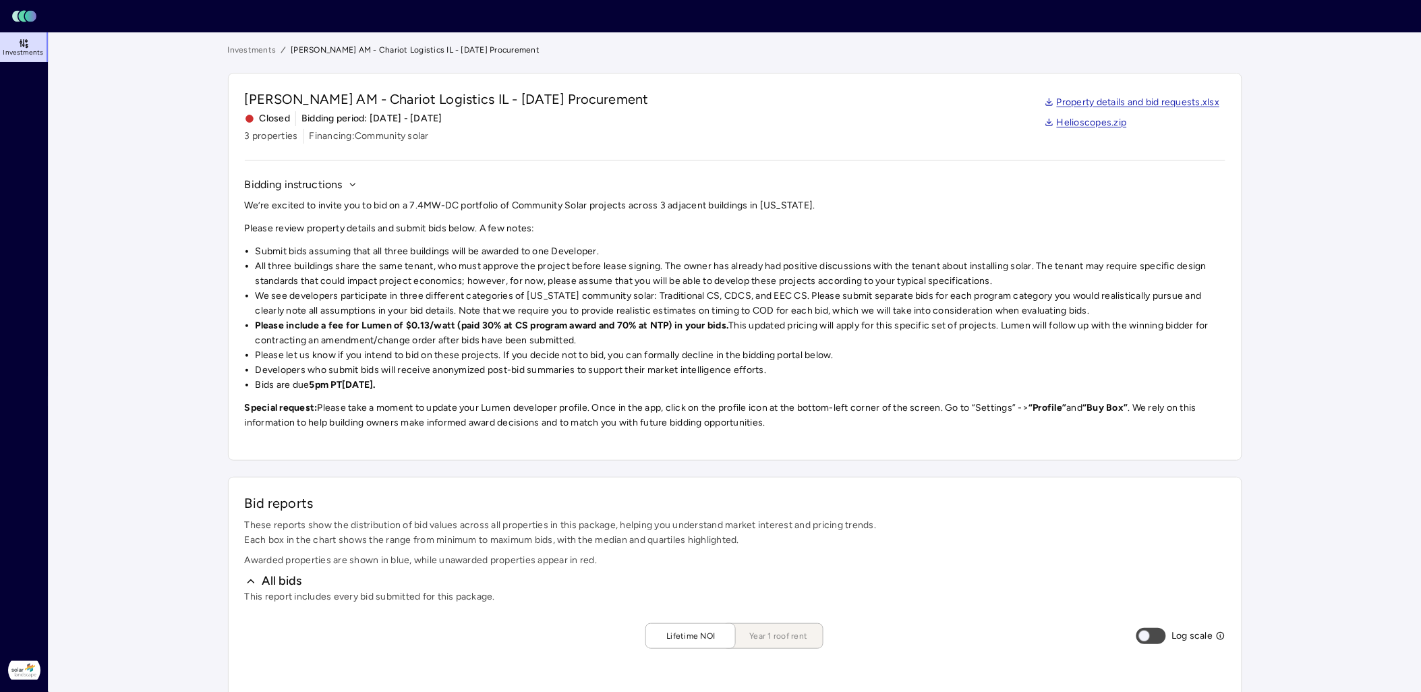
click at [260, 50] on link "Investments" at bounding box center [252, 49] width 49 height 13
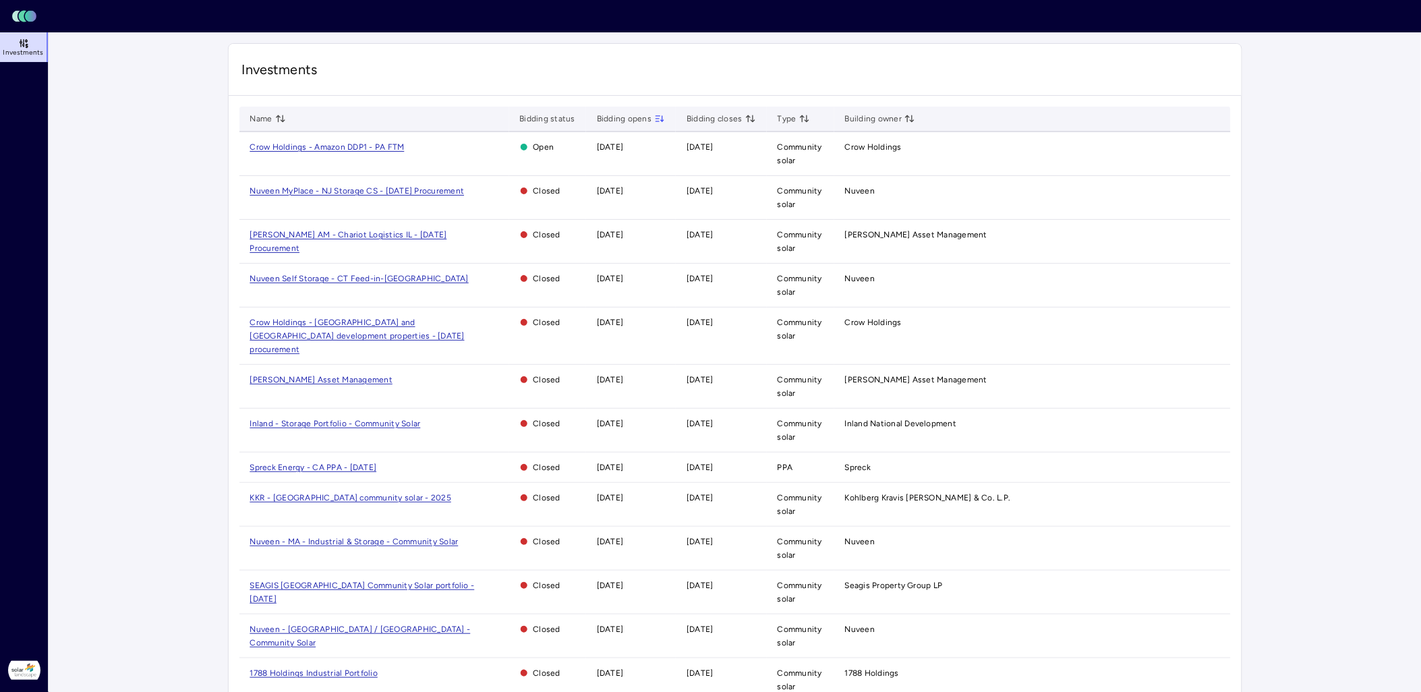
click at [313, 375] on span "[PERSON_NAME] Asset Management" at bounding box center [321, 379] width 143 height 9
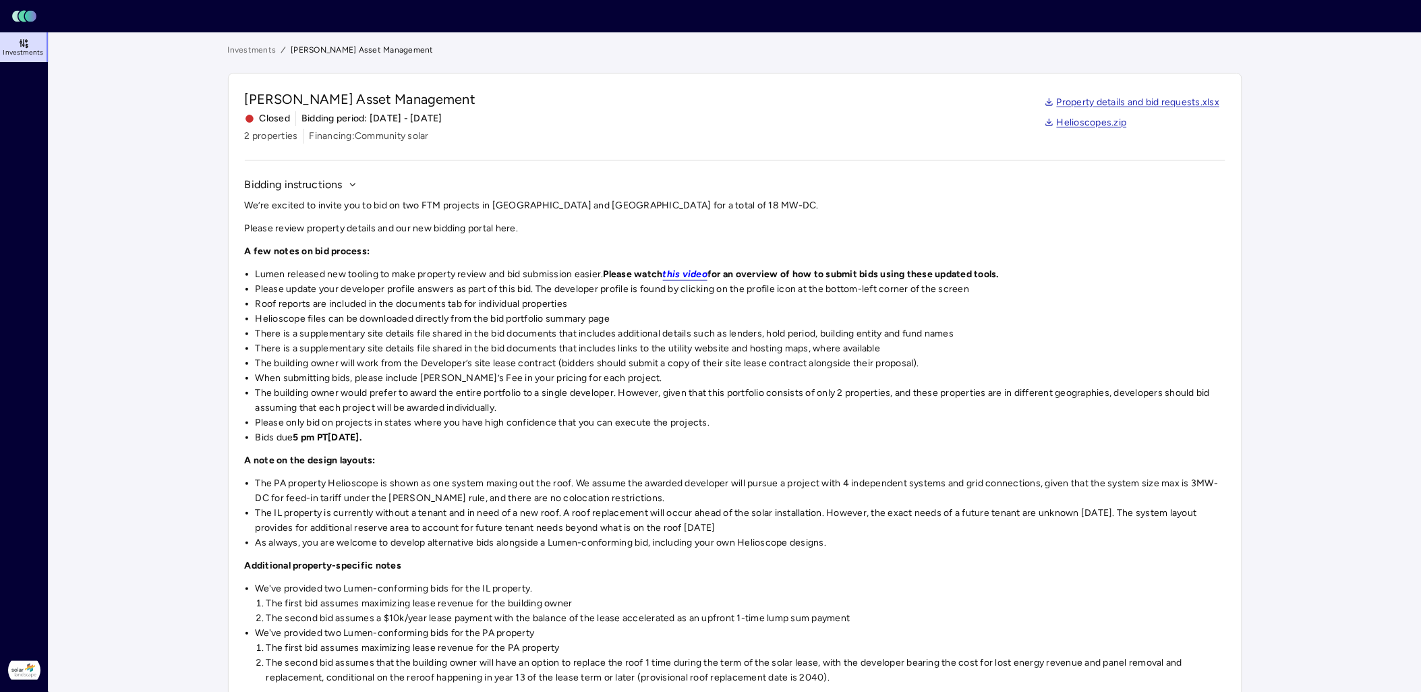
click at [266, 51] on link "Investments" at bounding box center [252, 49] width 49 height 13
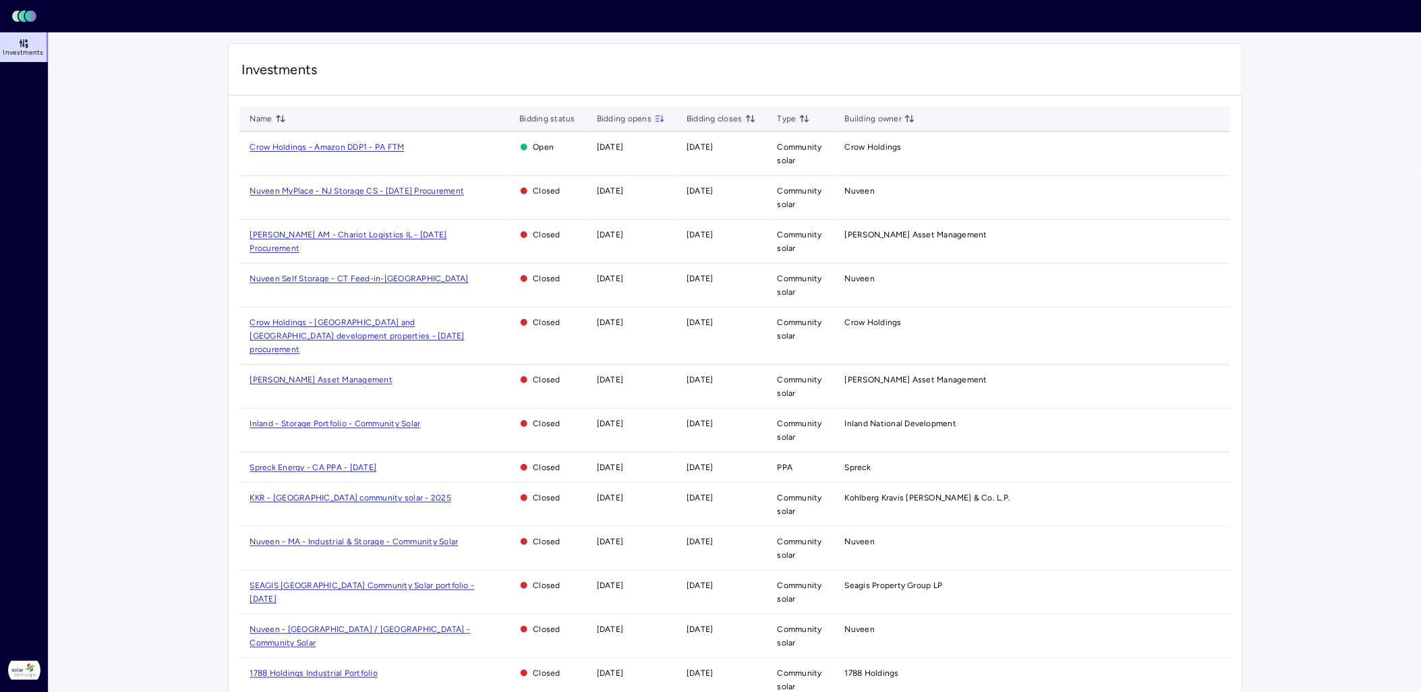
click at [366, 419] on span "Inland - Storage Portfolio - Community Solar" at bounding box center [335, 423] width 171 height 9
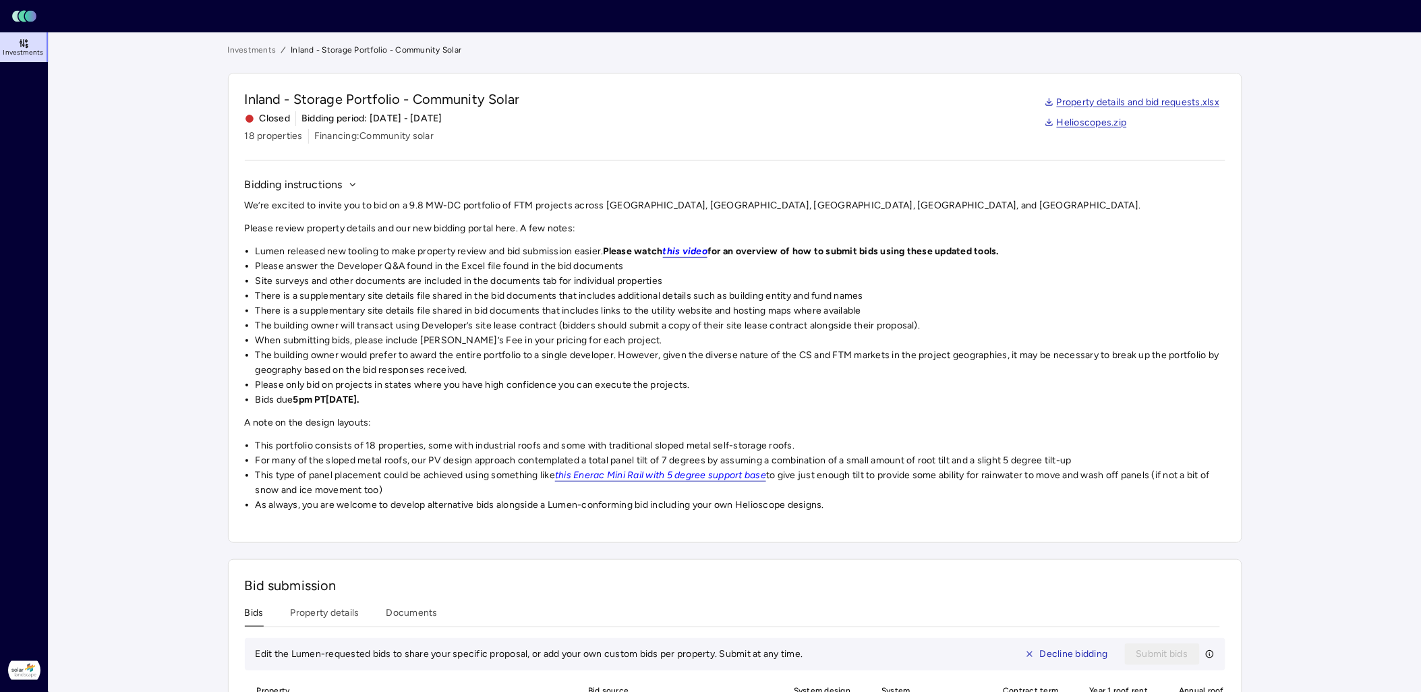
click at [252, 44] on link "Investments" at bounding box center [252, 49] width 49 height 13
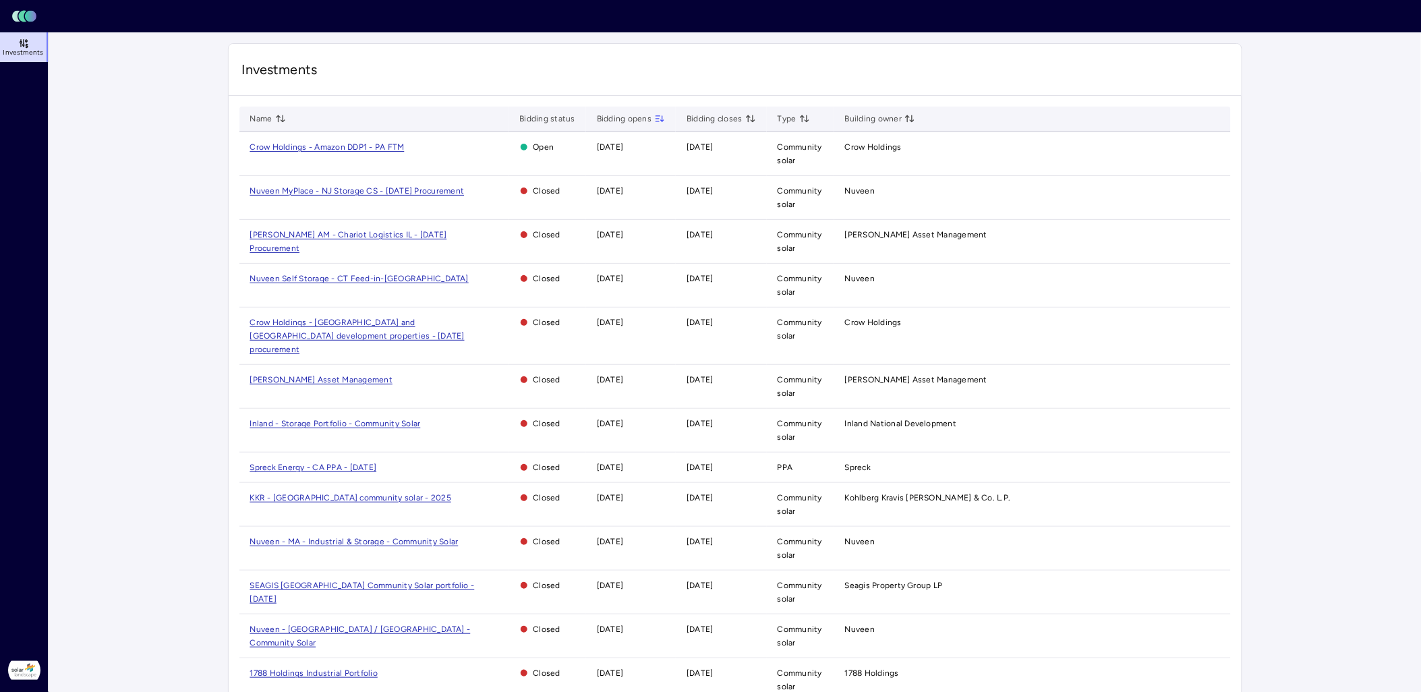
click at [18, 53] on span "Investments" at bounding box center [23, 53] width 40 height 8
click at [28, 19] on rect at bounding box center [30, 16] width 11 height 11
